Goal: Task Accomplishment & Management: Use online tool/utility

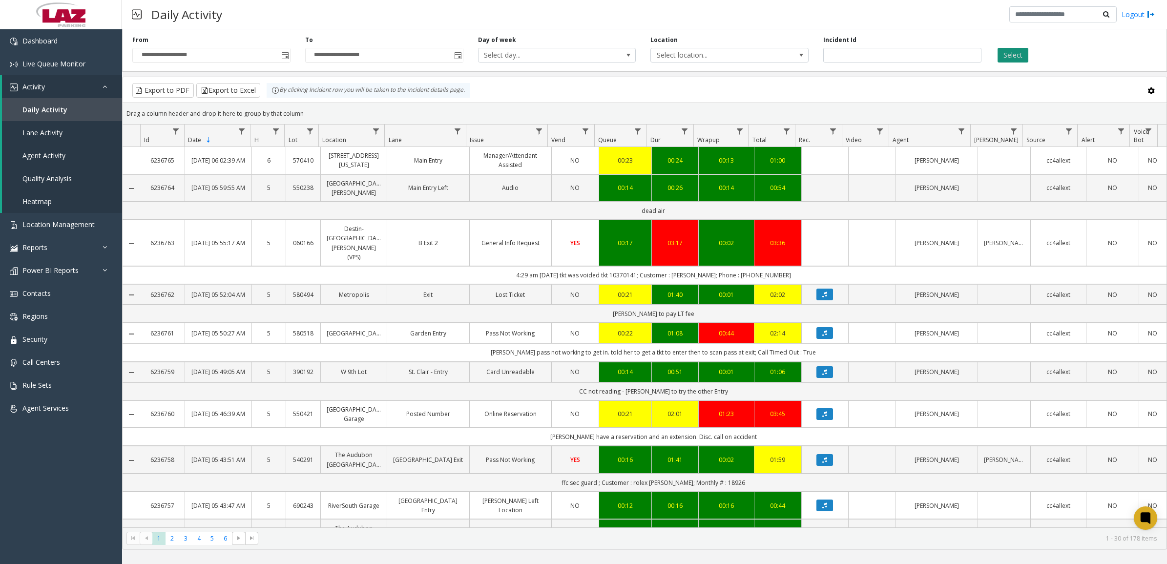
click at [1011, 57] on button "Select" at bounding box center [1013, 55] width 31 height 15
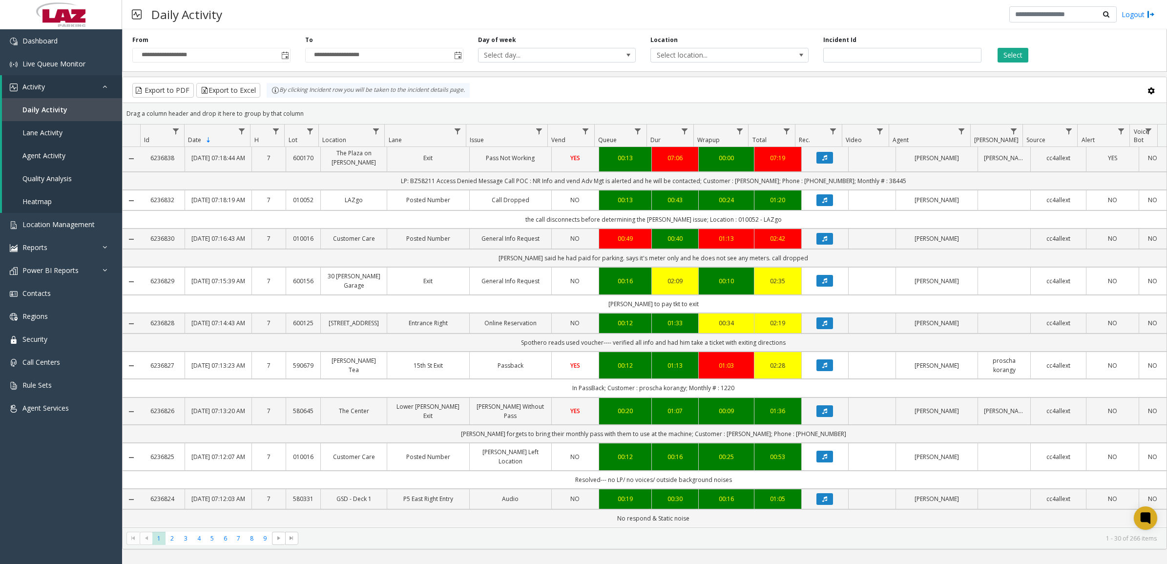
scroll to position [977, 0]
click at [174, 537] on span "2" at bounding box center [172, 538] width 13 height 13
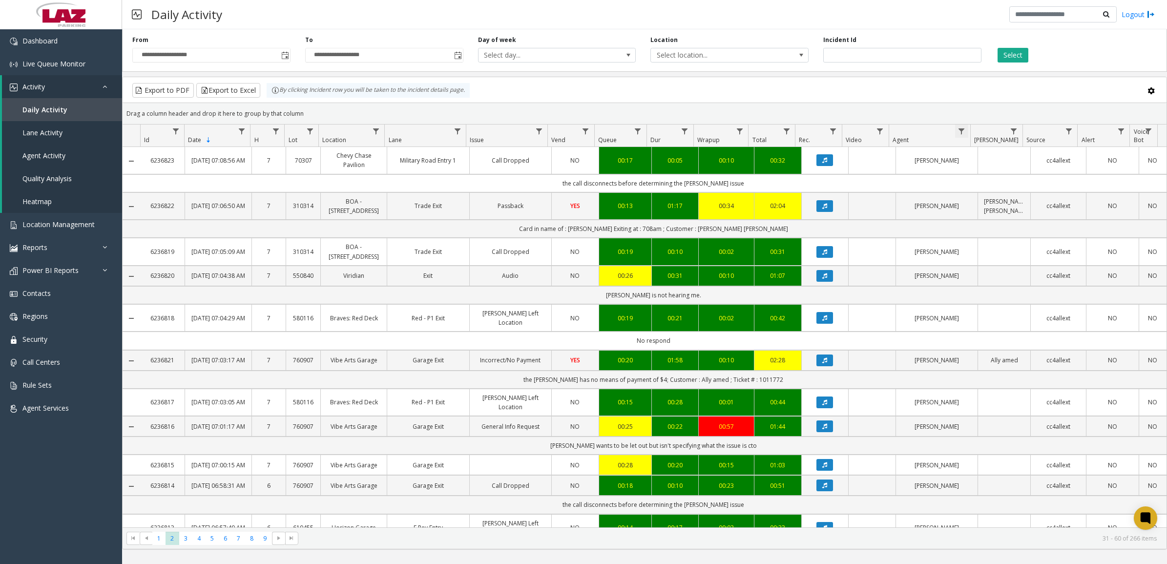
click at [963, 128] on span "Data table" at bounding box center [962, 131] width 8 height 8
click at [984, 180] on input "Agent Filter" at bounding box center [1003, 174] width 83 height 17
type input "*****"
click button "Filter" at bounding box center [1025, 264] width 40 height 21
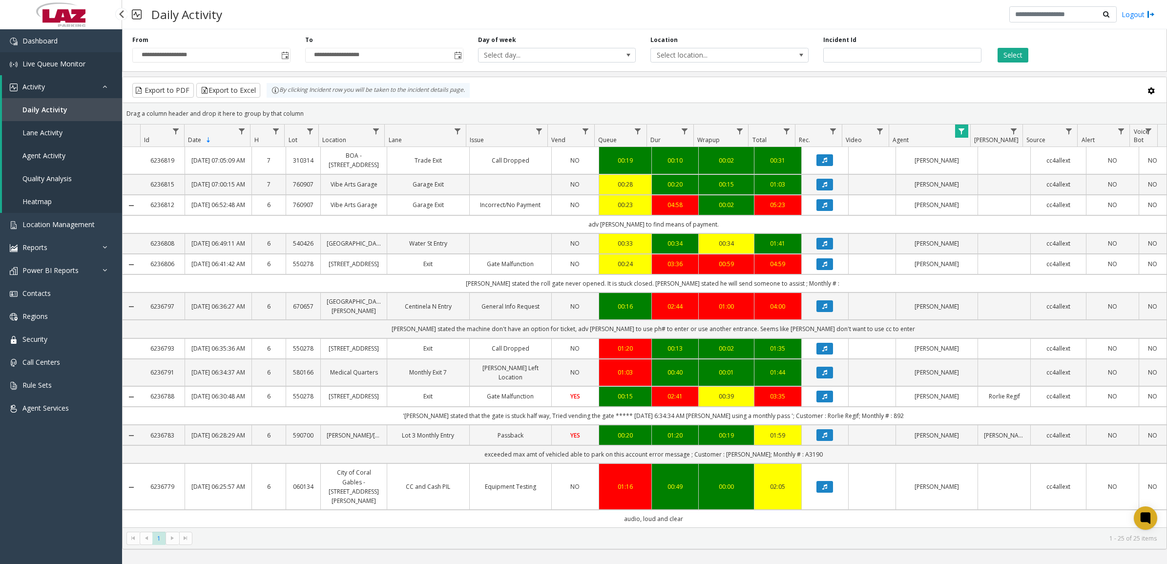
click at [61, 57] on link "Live Queue Monitor" at bounding box center [61, 63] width 122 height 23
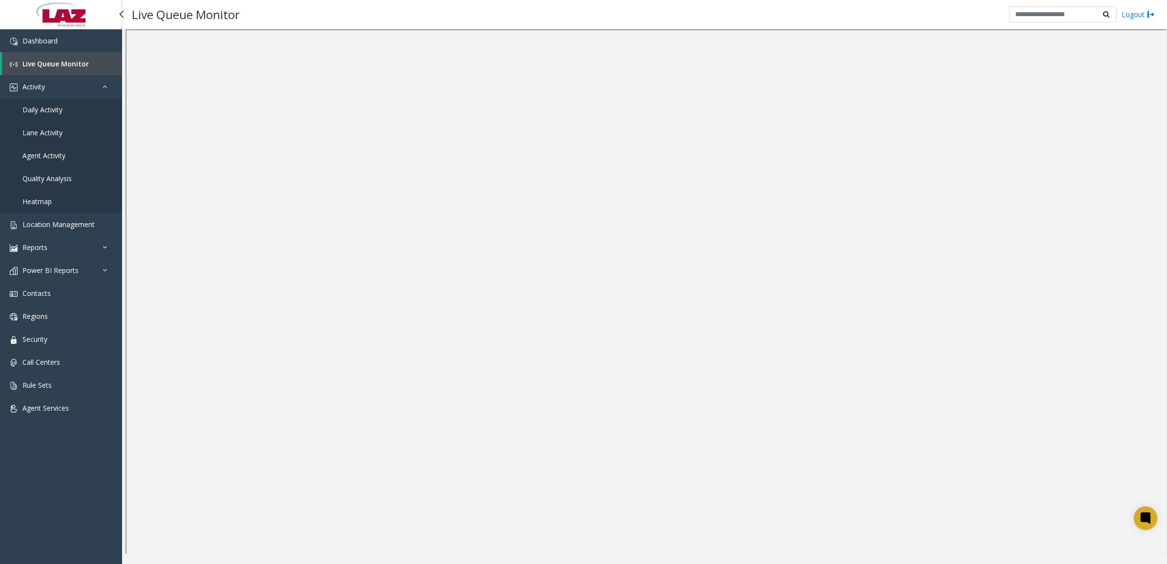
click at [42, 111] on span "Daily Activity" at bounding box center [42, 109] width 40 height 9
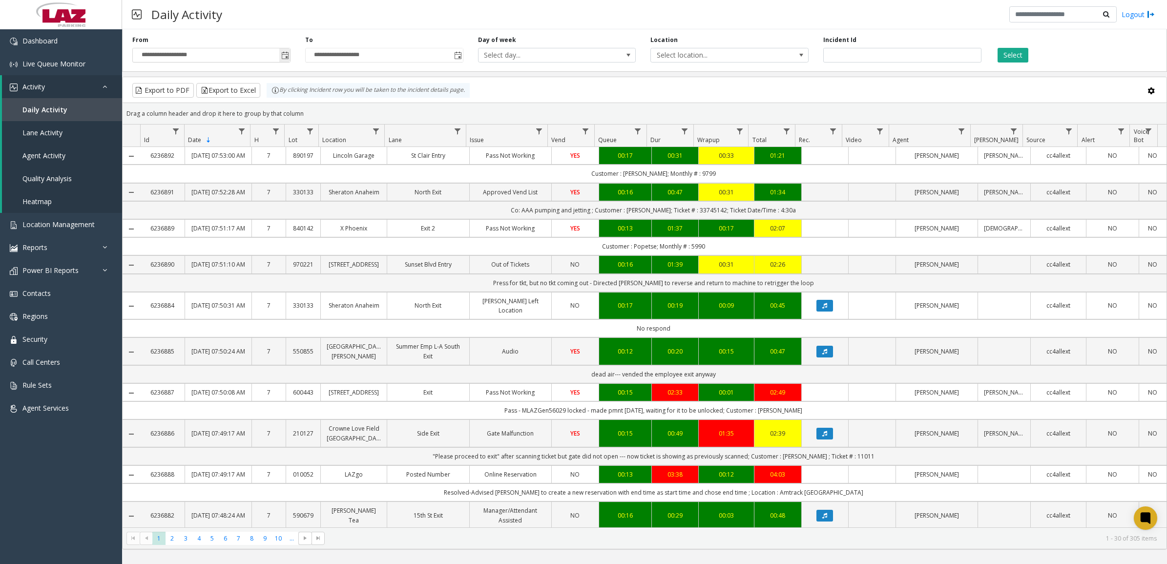
click at [283, 57] on span "Toggle popup" at bounding box center [285, 56] width 8 height 8
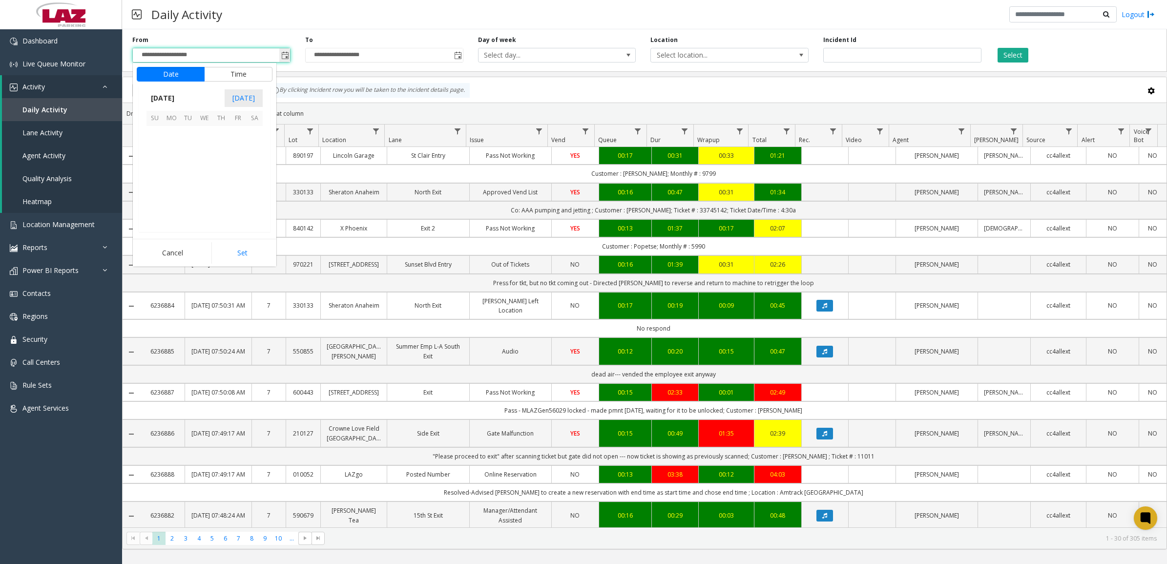
scroll to position [175342, 0]
click at [172, 169] on span "13" at bounding box center [171, 168] width 17 height 17
click at [162, 143] on li "11" at bounding box center [161, 140] width 34 height 15
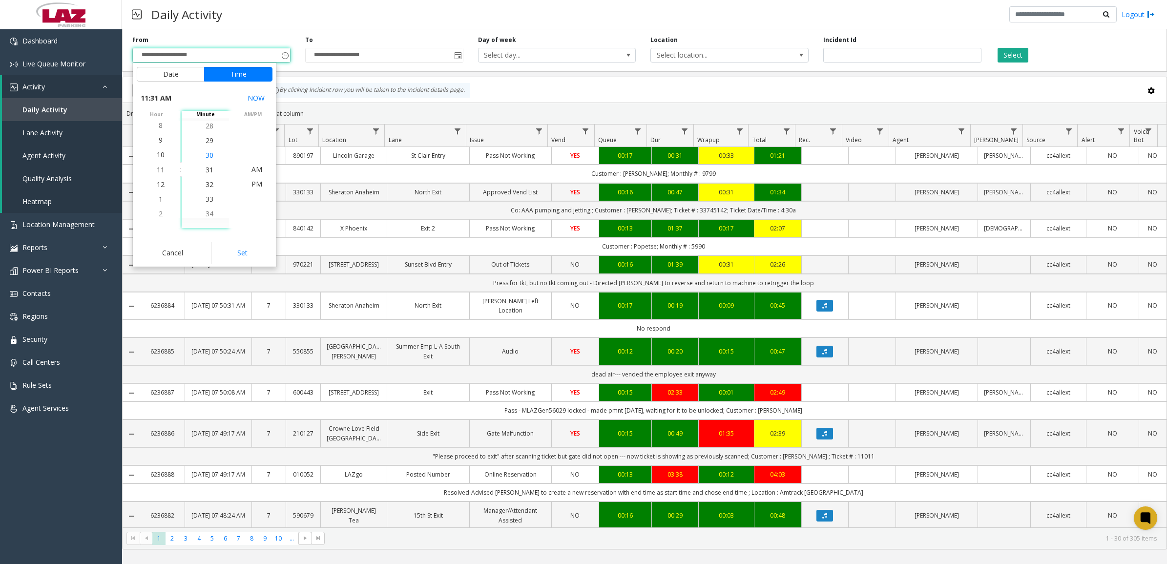
click at [211, 157] on li "30" at bounding box center [209, 155] width 34 height 15
click at [254, 186] on span "PM" at bounding box center [257, 183] width 11 height 9
click at [260, 249] on button "Set" at bounding box center [242, 252] width 62 height 21
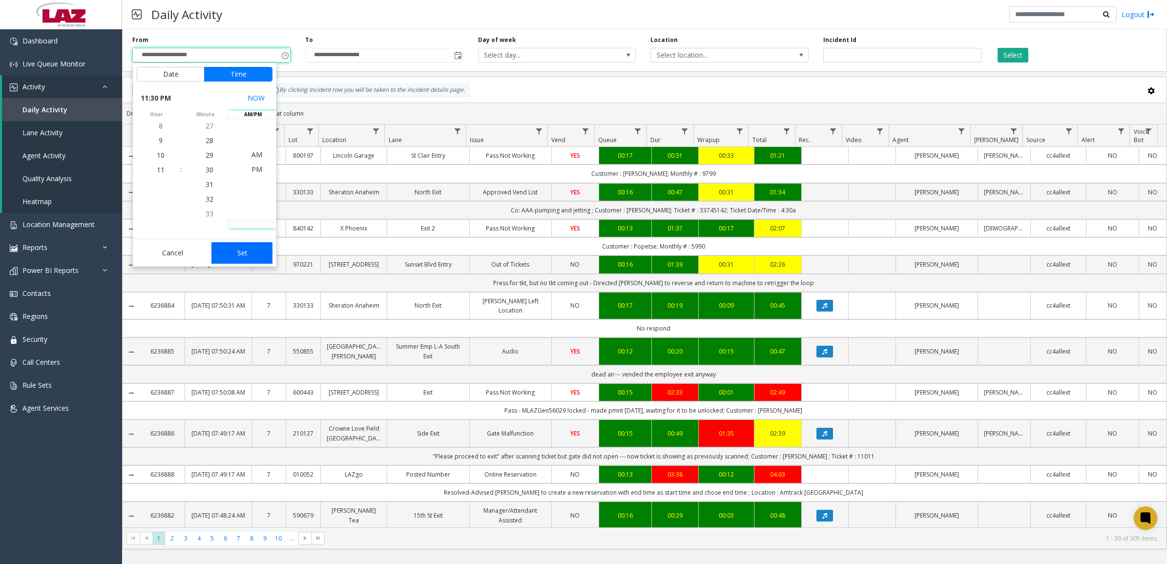
type input "**********"
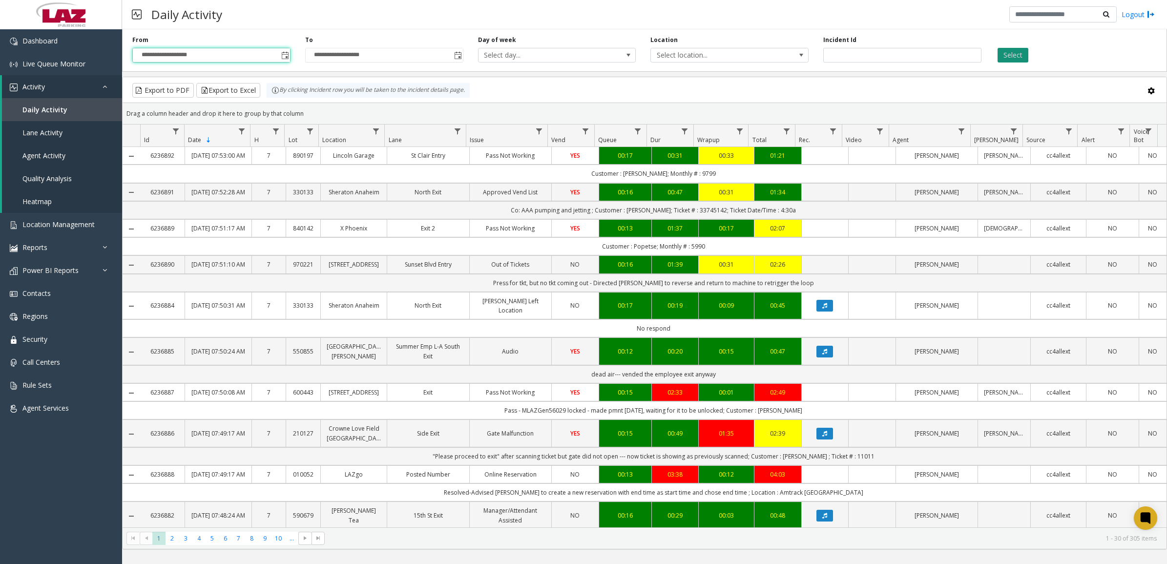
click at [1013, 55] on button "Select" at bounding box center [1013, 55] width 31 height 15
click at [739, 56] on span "Select location..." at bounding box center [714, 55] width 126 height 14
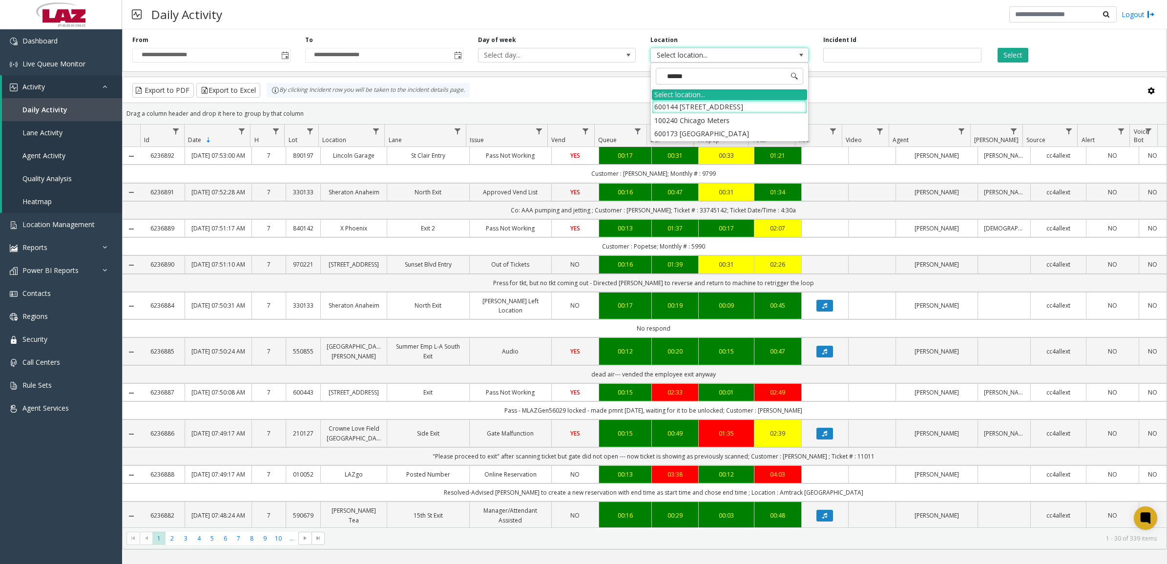
type input "*******"
click at [663, 118] on li "100240 Chicago Meters" at bounding box center [729, 120] width 155 height 13
click at [1004, 54] on button "Select" at bounding box center [1013, 55] width 31 height 15
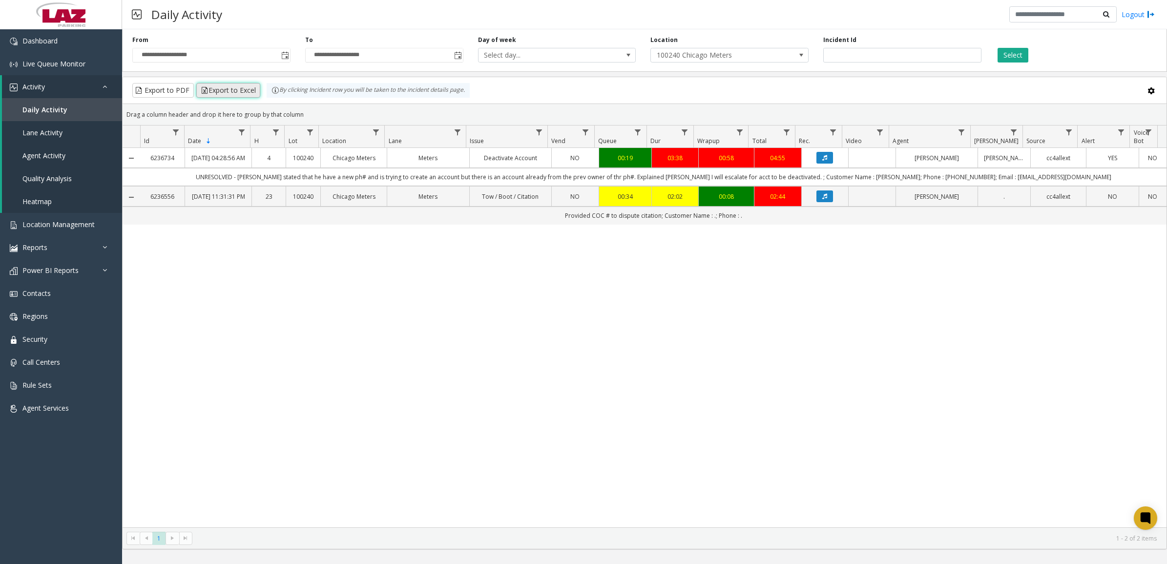
click at [236, 86] on button "Export to Excel" at bounding box center [228, 90] width 64 height 15
